Goal: Transaction & Acquisition: Purchase product/service

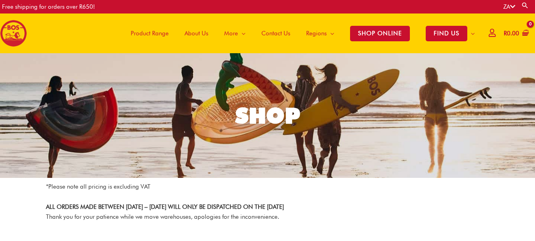
click at [198, 32] on span "About Us" at bounding box center [197, 33] width 24 height 24
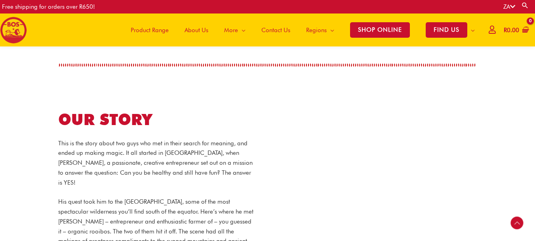
scroll to position [350, 0]
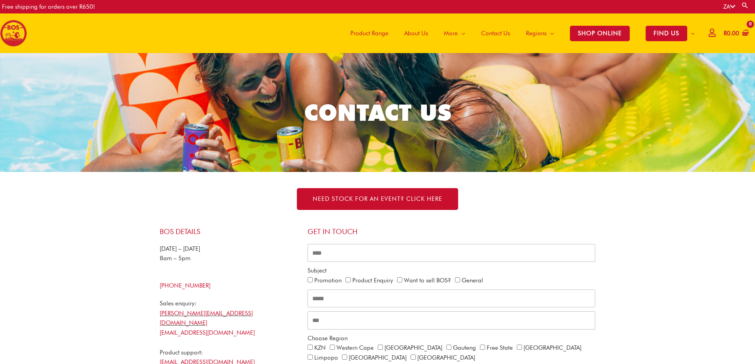
click at [12, 35] on img at bounding box center [13, 33] width 27 height 27
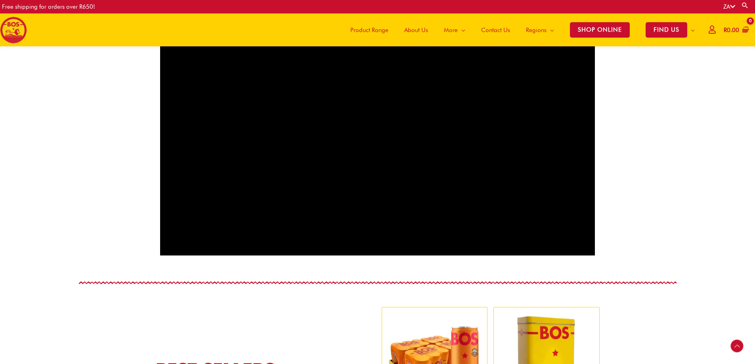
scroll to position [271, 0]
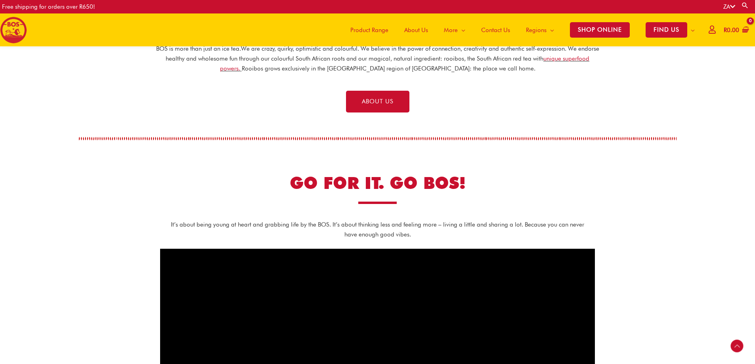
click at [371, 29] on span "Product Range" at bounding box center [369, 30] width 38 height 24
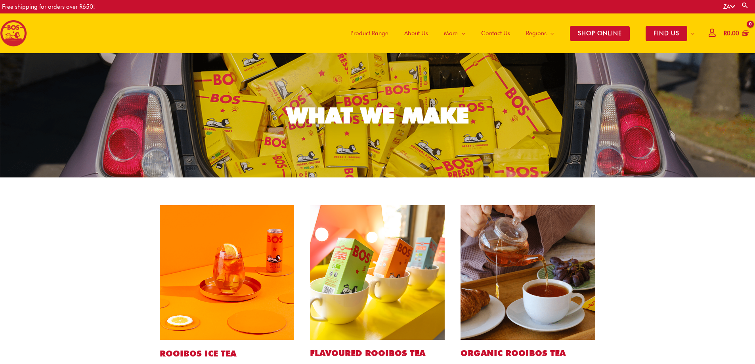
scroll to position [119, 0]
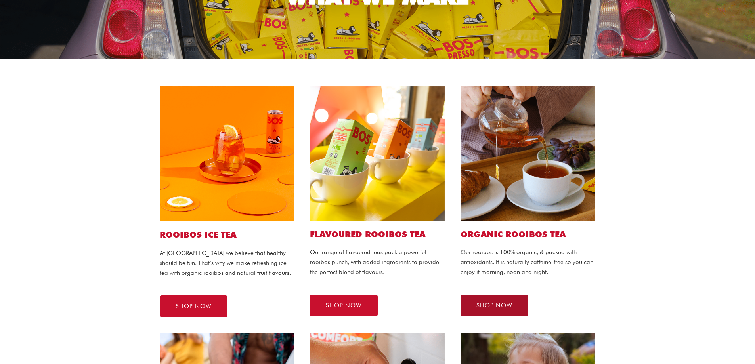
click at [502, 303] on span "SHOP NOW" at bounding box center [494, 306] width 36 height 6
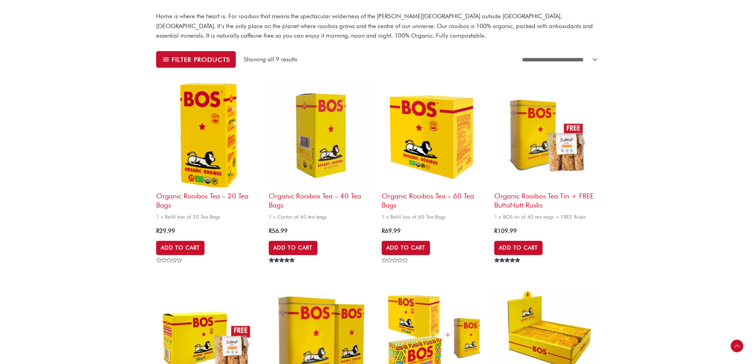
scroll to position [277, 0]
